Goal: Task Accomplishment & Management: Use online tool/utility

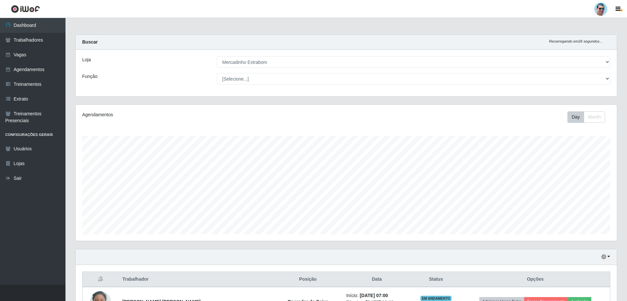
select select "175"
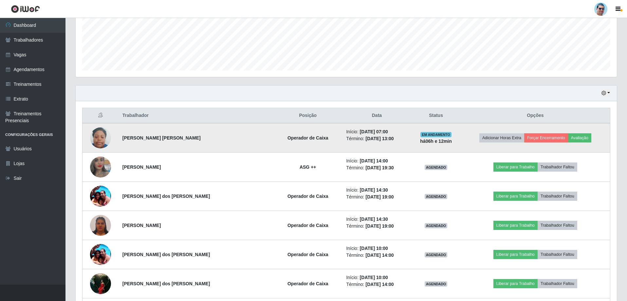
scroll to position [136, 542]
click at [529, 136] on button "Forçar Encerramento" at bounding box center [547, 137] width 44 height 9
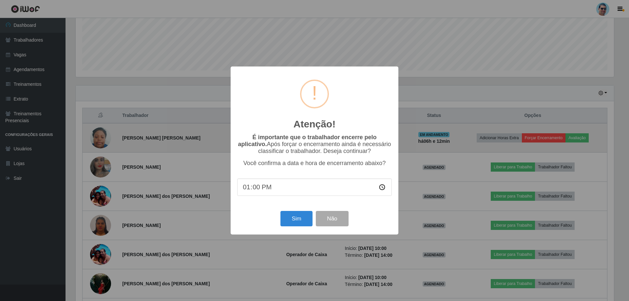
type input "13:09"
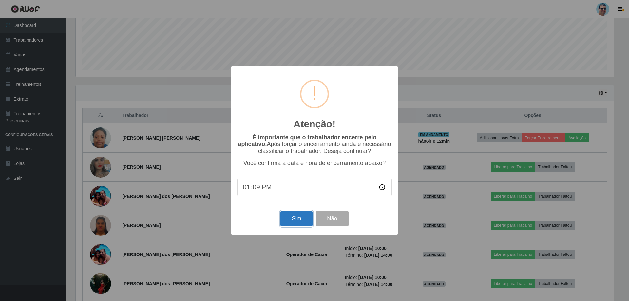
click at [291, 219] on button "Sim" at bounding box center [296, 218] width 32 height 15
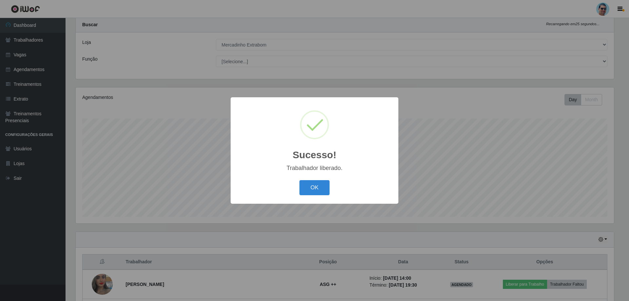
click at [299, 180] on button "OK" at bounding box center [314, 187] width 30 height 15
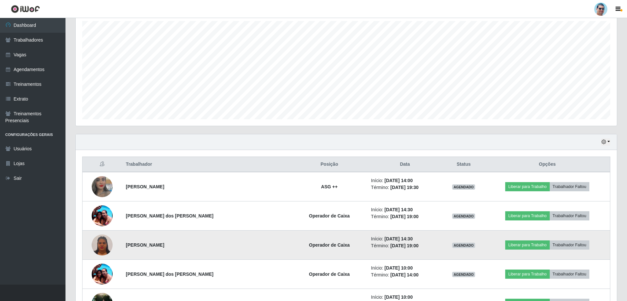
scroll to position [116, 0]
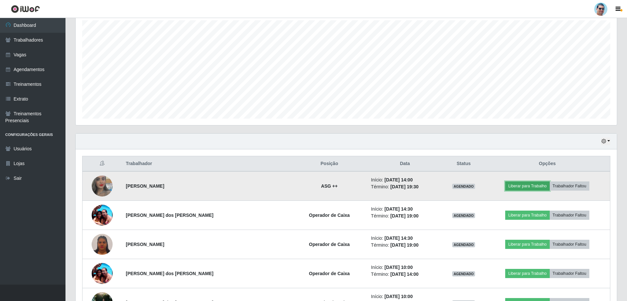
click at [515, 186] on button "Liberar para Trabalho" at bounding box center [528, 186] width 44 height 9
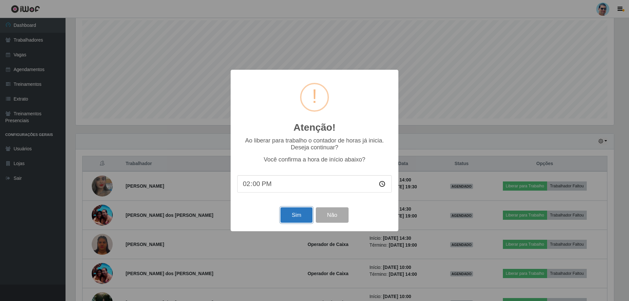
click at [306, 219] on button "Sim" at bounding box center [296, 214] width 32 height 15
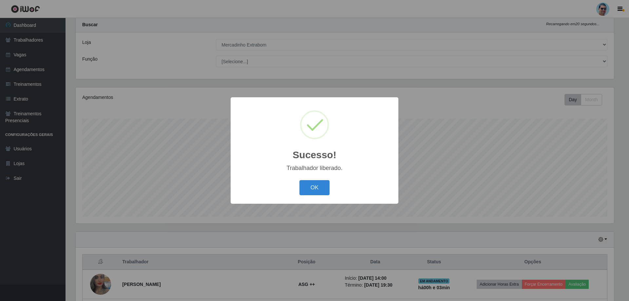
click at [299, 180] on button "OK" at bounding box center [314, 187] width 30 height 15
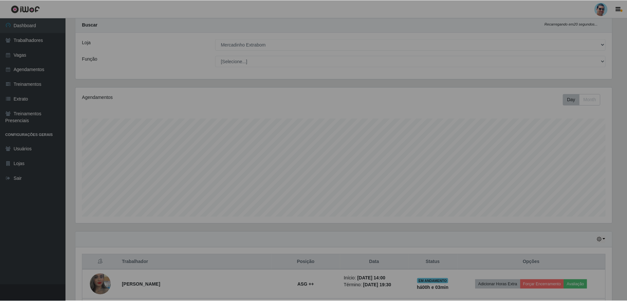
scroll to position [136, 542]
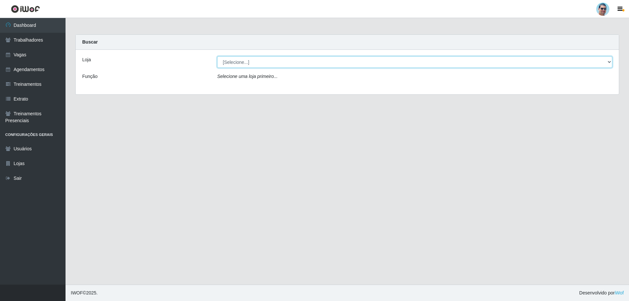
click at [236, 60] on select "[Selecione...] Mercadinho Extrabom" at bounding box center [414, 61] width 395 height 11
select select "175"
click at [217, 56] on select "[Selecione...] Mercadinho Extrabom" at bounding box center [414, 61] width 395 height 11
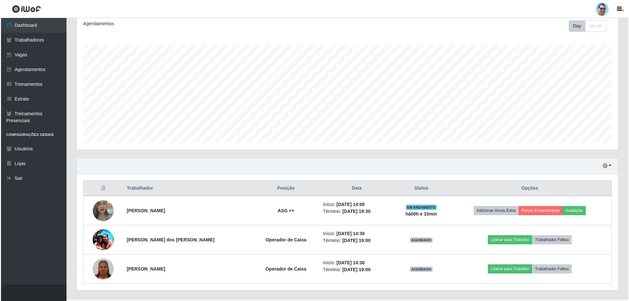
scroll to position [105, 0]
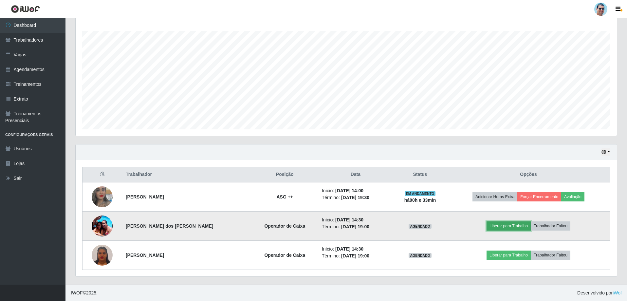
click at [489, 225] on button "Liberar para Trabalho" at bounding box center [509, 225] width 44 height 9
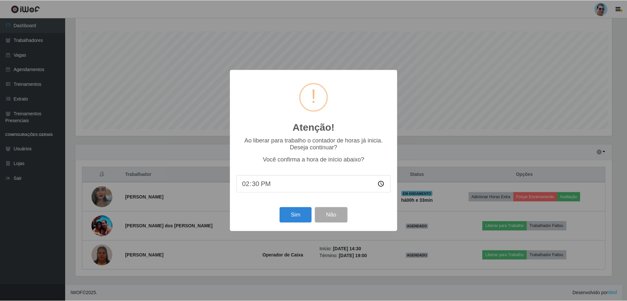
scroll to position [136, 538]
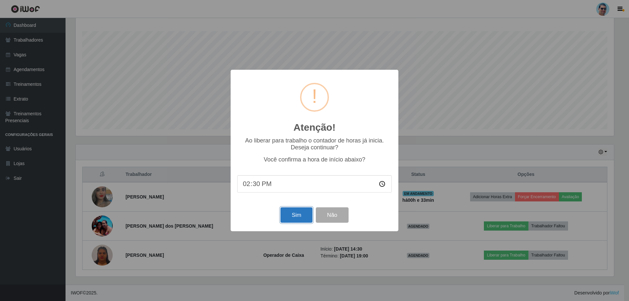
click at [292, 219] on button "Sim" at bounding box center [296, 214] width 32 height 15
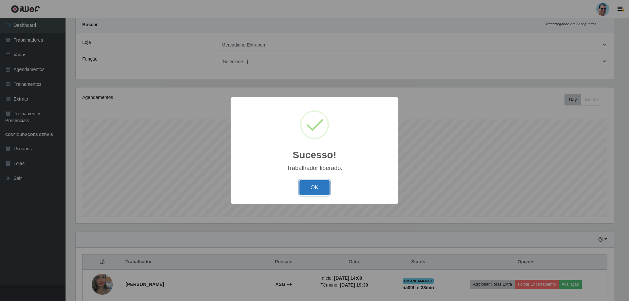
click at [327, 187] on button "OK" at bounding box center [314, 187] width 30 height 15
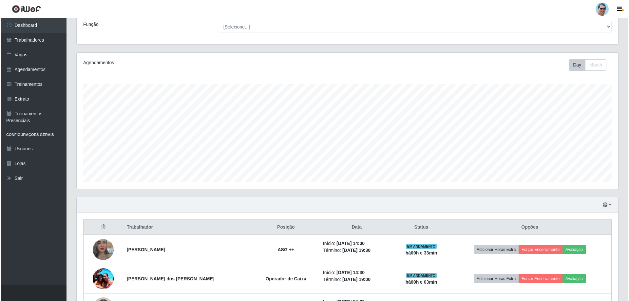
scroll to position [105, 0]
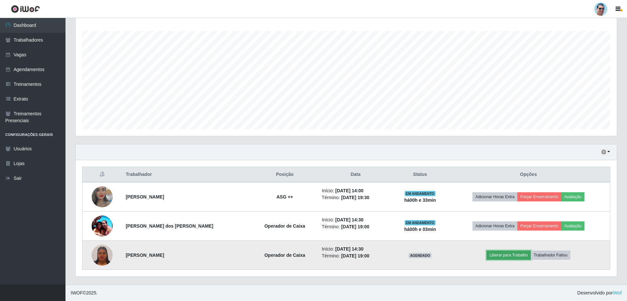
click at [494, 254] on button "Liberar para Trabalho" at bounding box center [509, 255] width 44 height 9
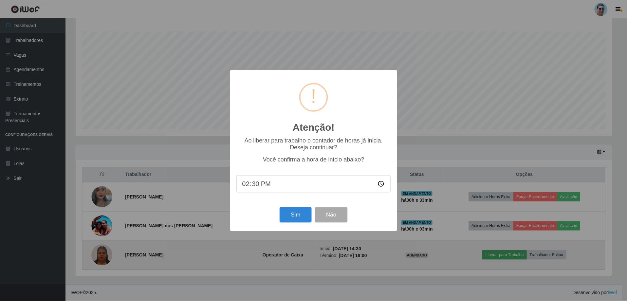
scroll to position [136, 538]
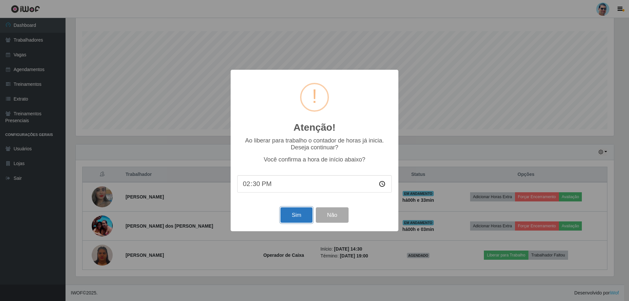
click at [300, 213] on button "Sim" at bounding box center [296, 214] width 32 height 15
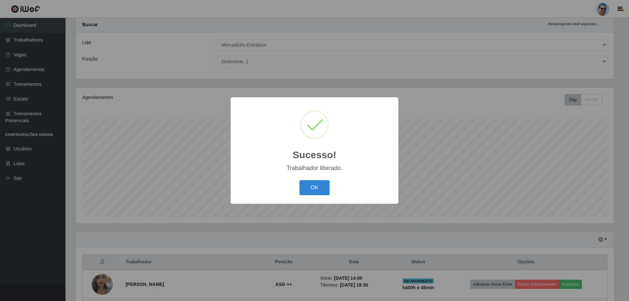
click at [299, 180] on button "OK" at bounding box center [314, 187] width 30 height 15
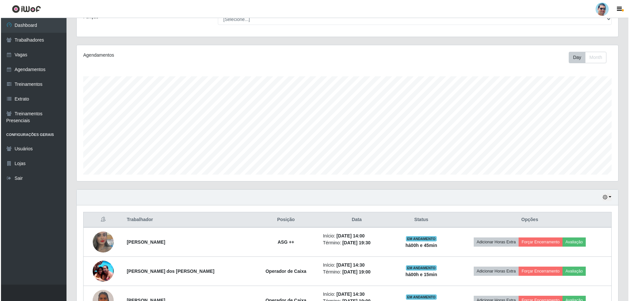
scroll to position [105, 0]
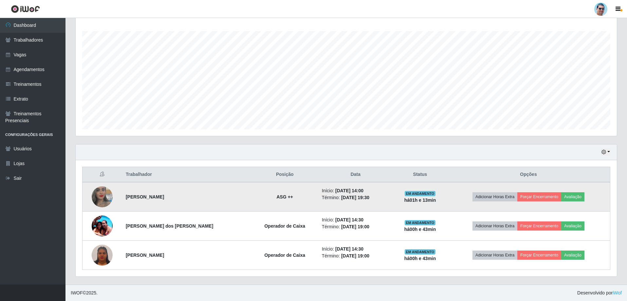
click at [105, 190] on img at bounding box center [102, 196] width 21 height 37
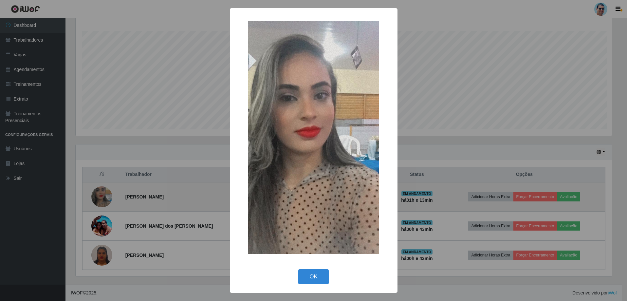
scroll to position [136, 538]
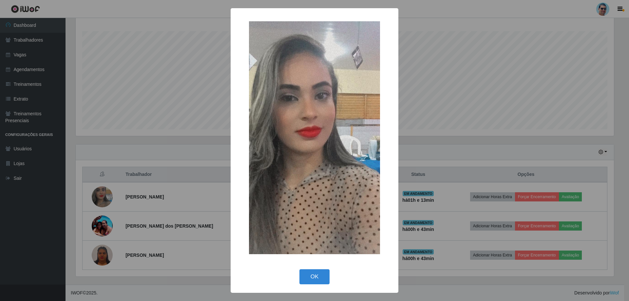
click at [514, 122] on div "× OK Cancel" at bounding box center [314, 150] width 629 height 301
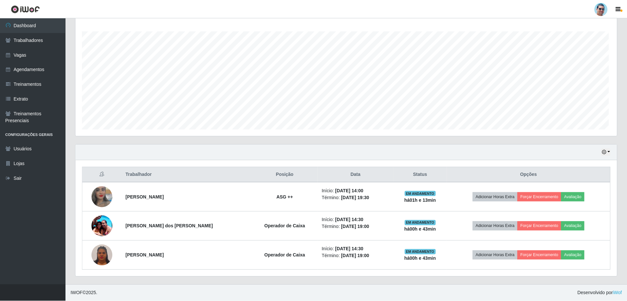
scroll to position [136, 542]
